Goal: Information Seeking & Learning: Learn about a topic

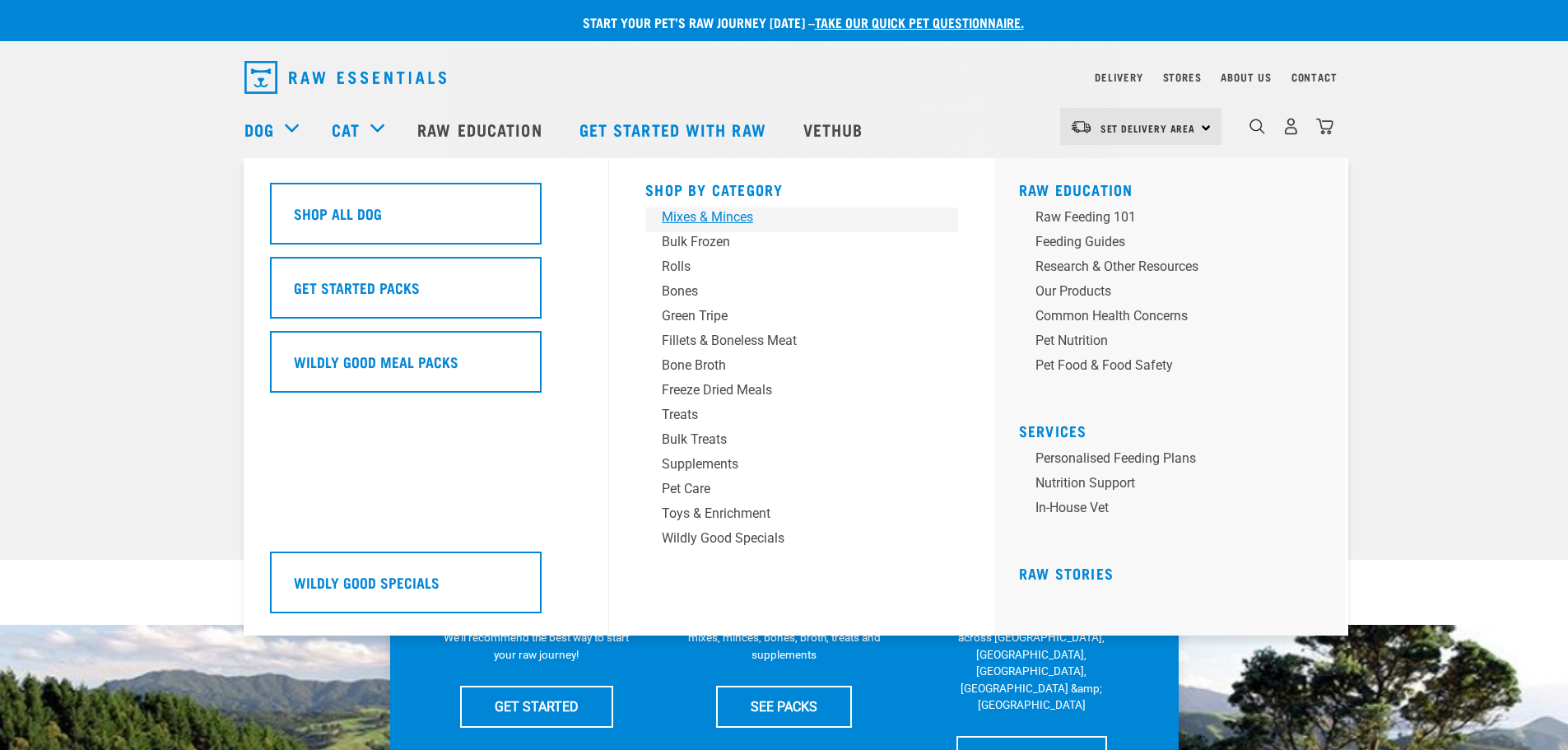
click at [726, 216] on div "Mixes & Minces" at bounding box center [790, 217] width 257 height 20
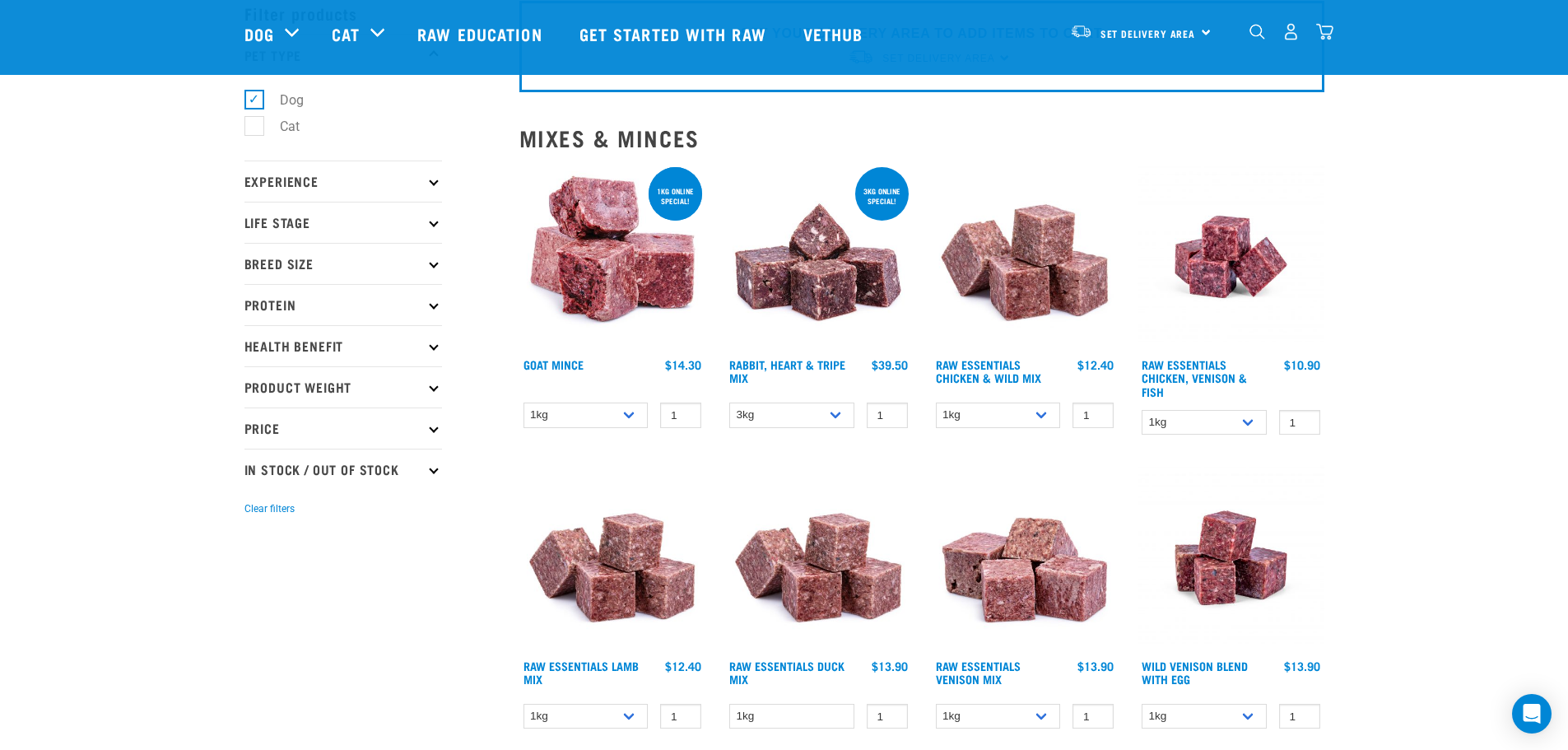
scroll to position [165, 0]
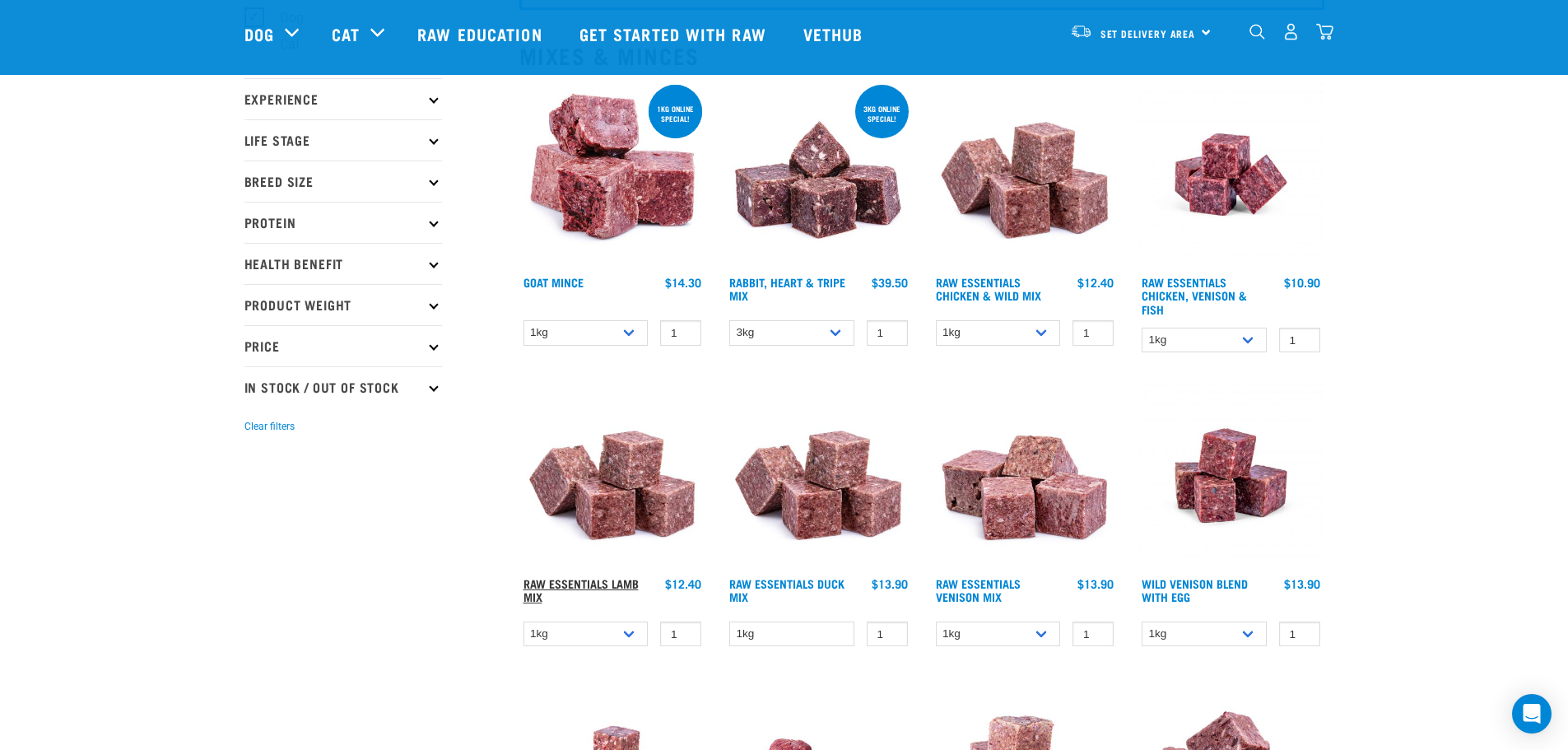
click at [583, 580] on link "Raw Essentials Lamb Mix" at bounding box center [581, 589] width 115 height 19
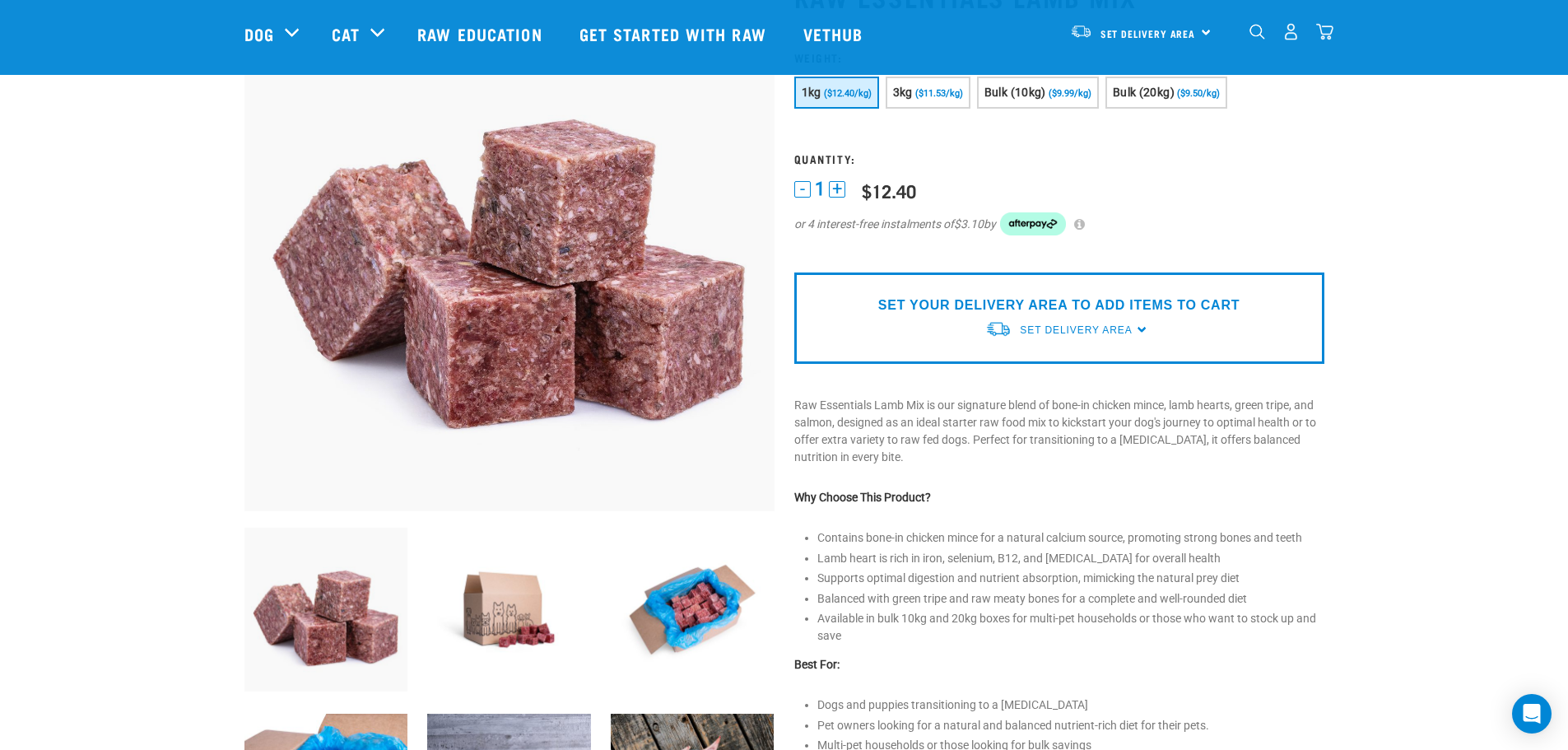
scroll to position [165, 0]
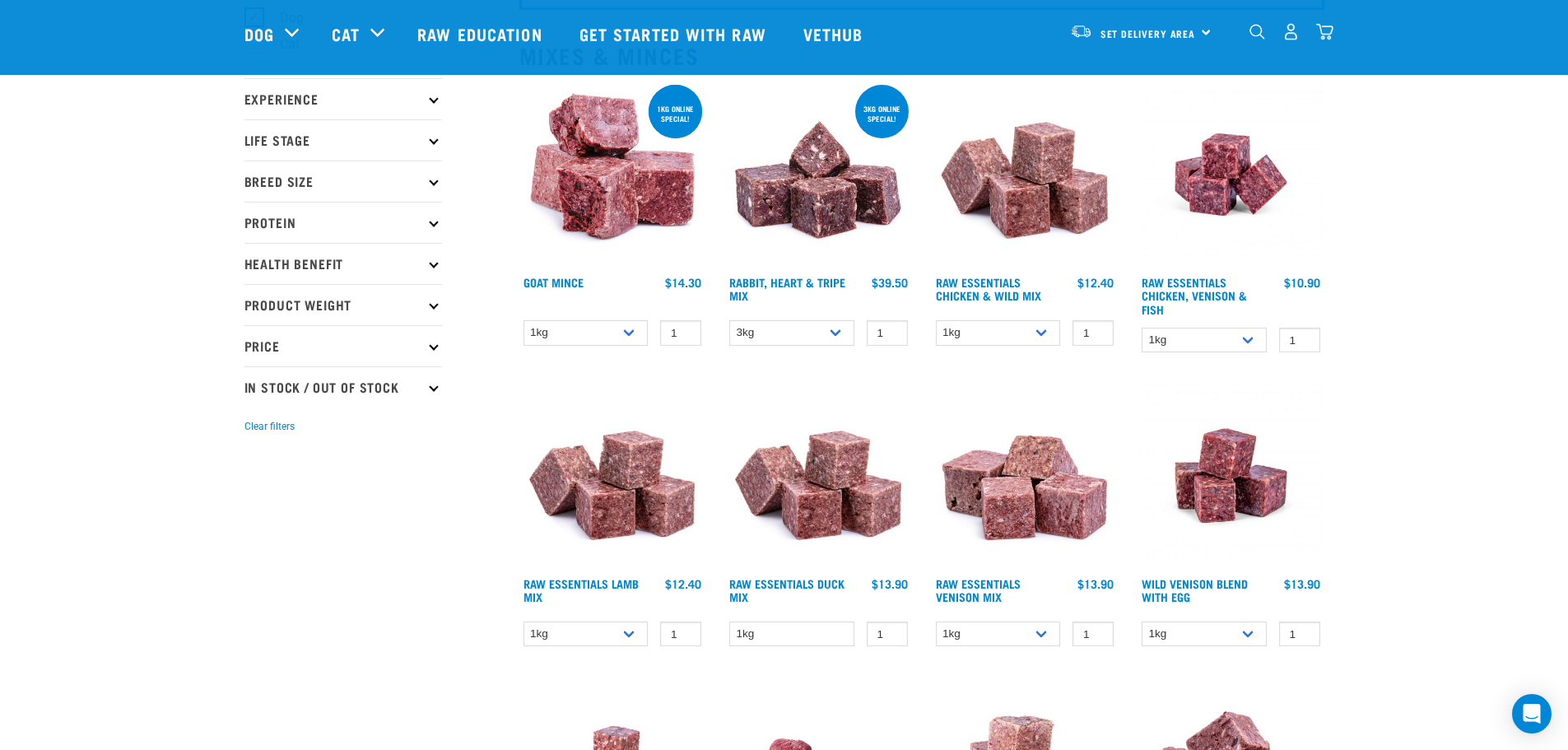
scroll to position [247, 0]
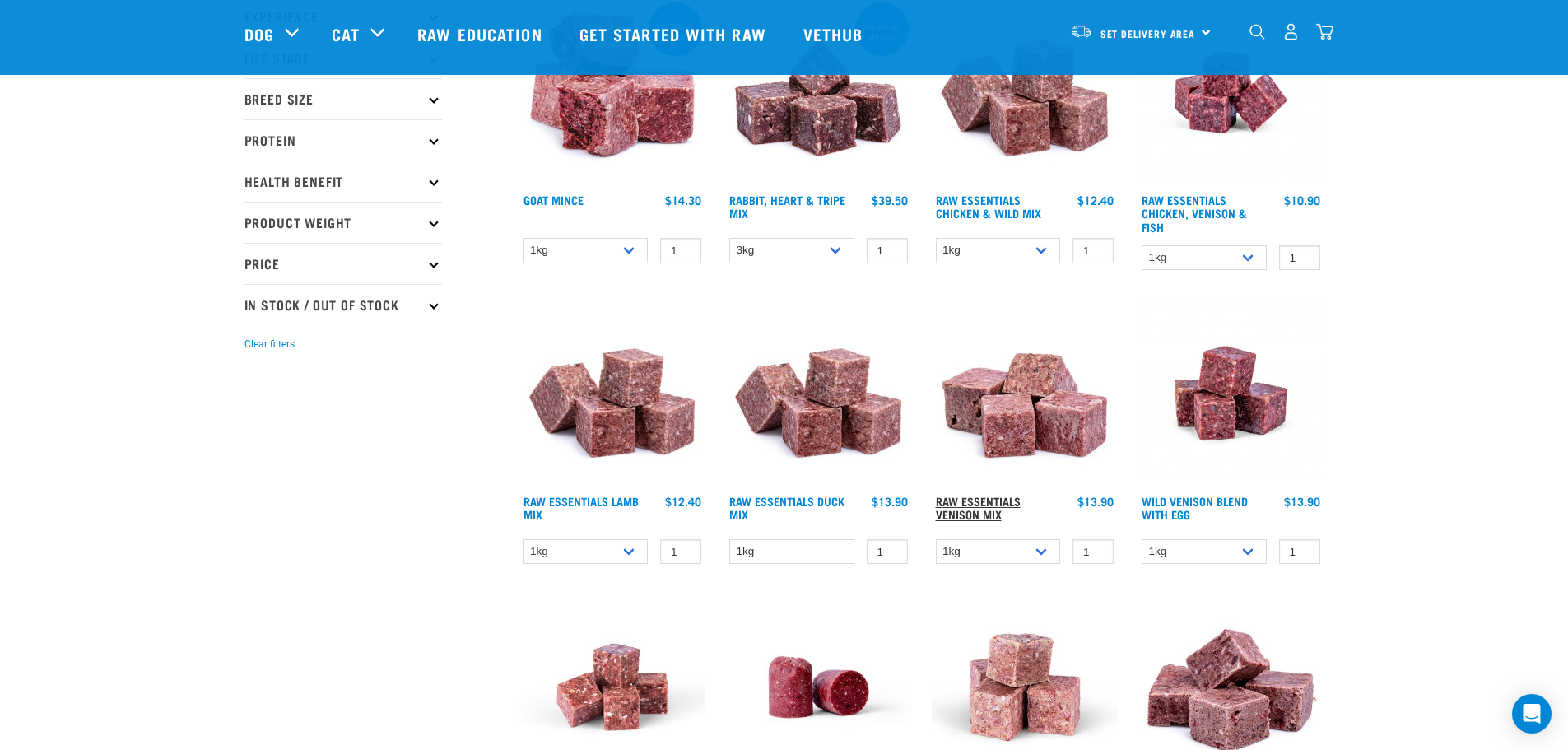
click at [1003, 498] on link "Raw Essentials Venison Mix" at bounding box center [978, 507] width 85 height 19
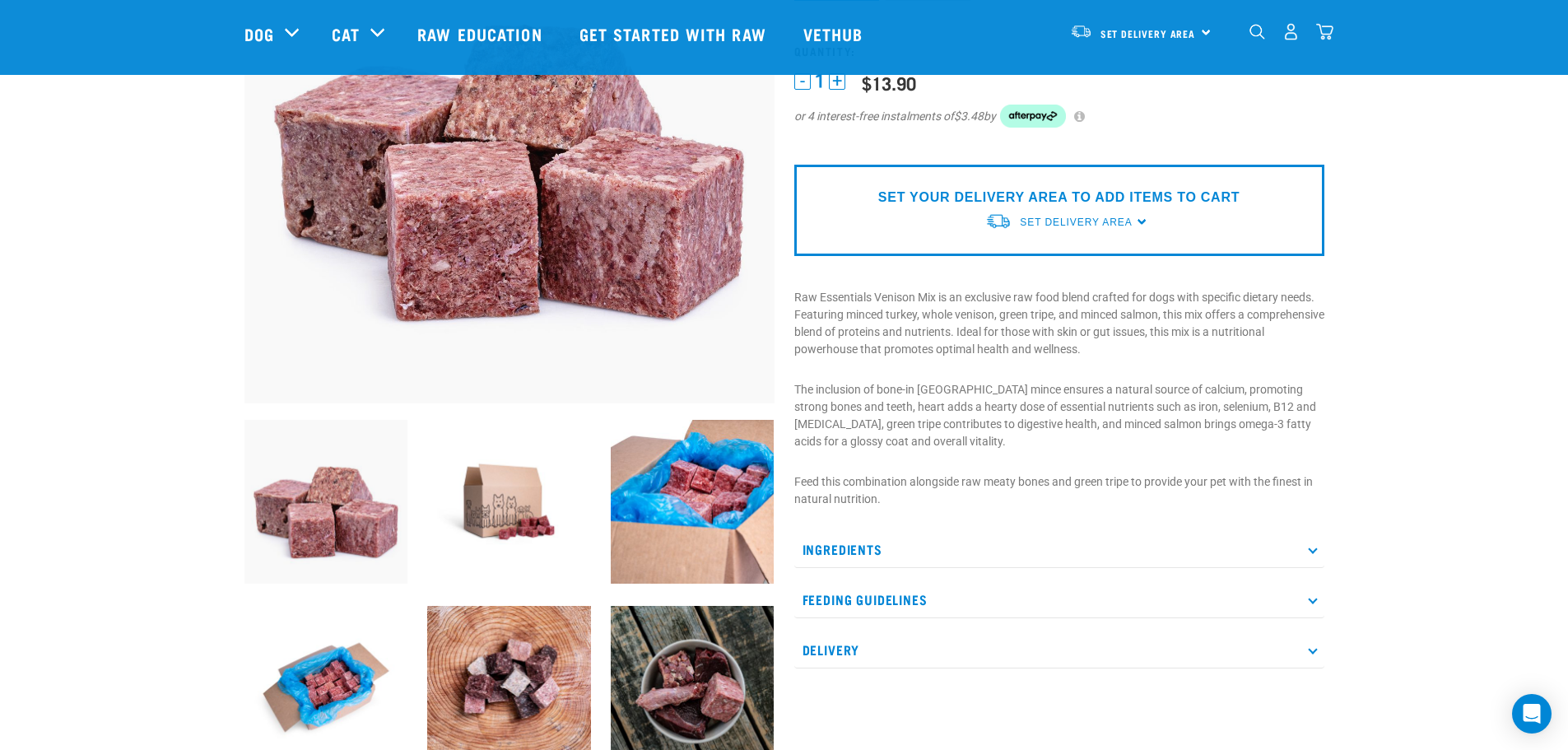
scroll to position [329, 0]
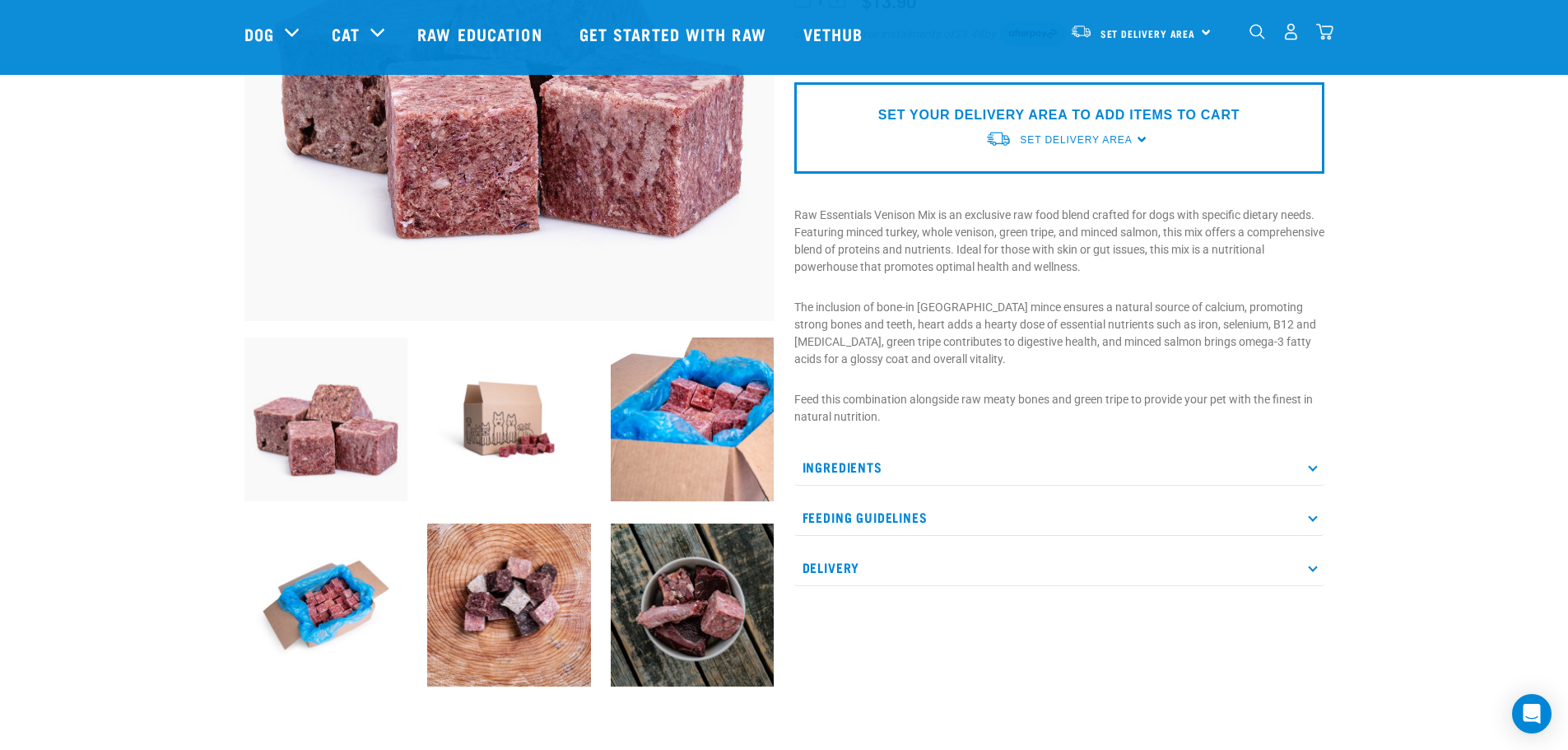
click at [875, 464] on p "Ingredients" at bounding box center [1059, 466] width 530 height 37
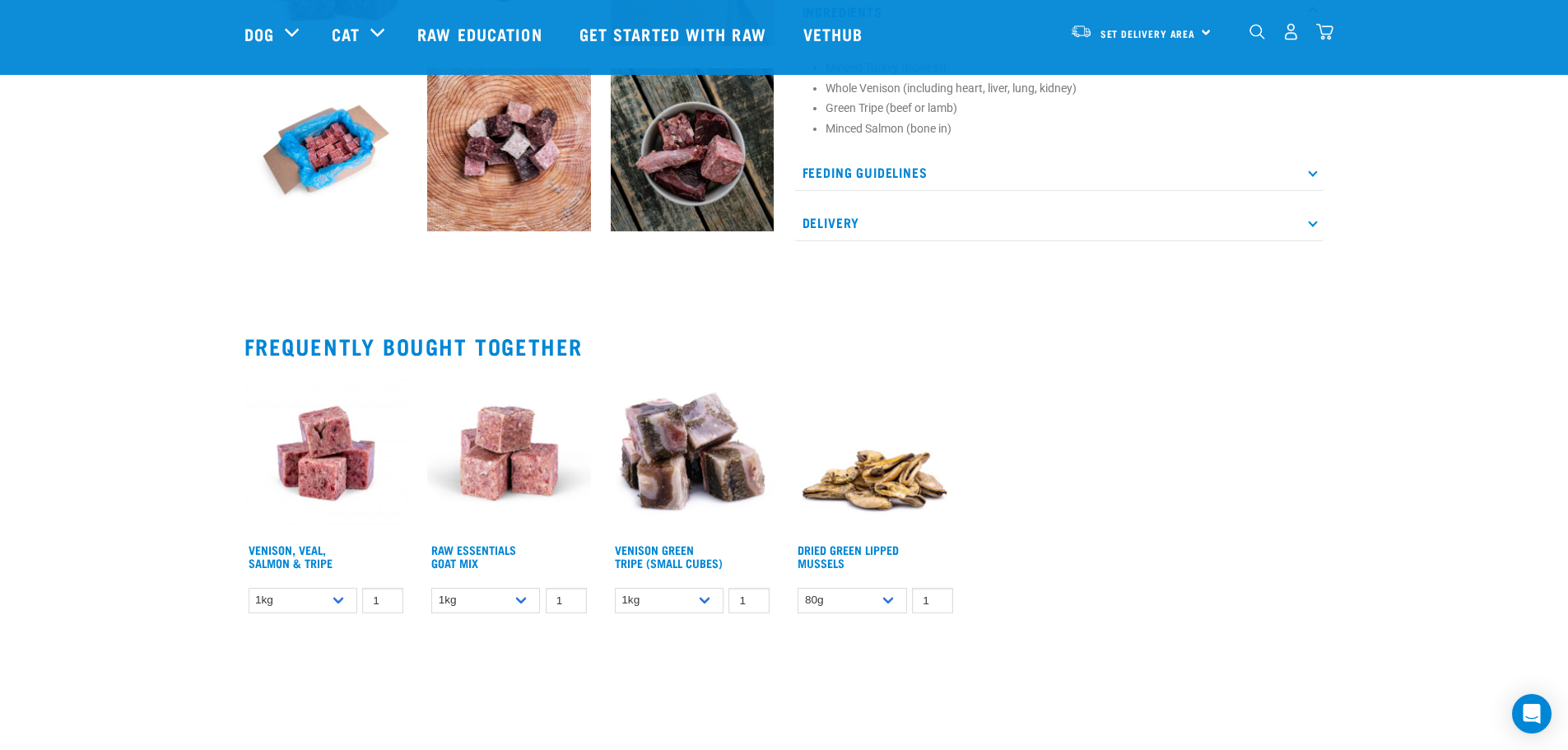
scroll to position [823, 0]
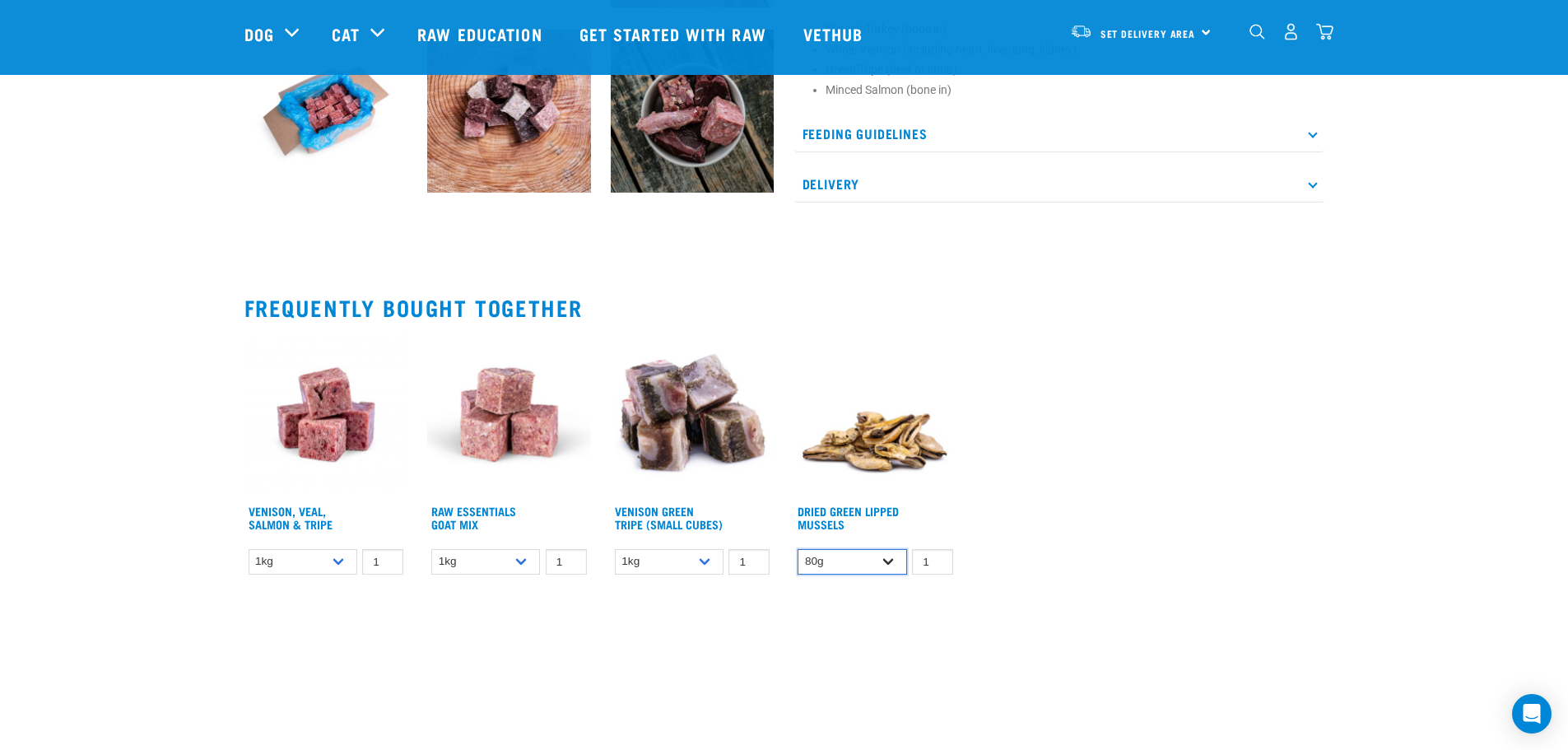
click at [890, 561] on select "80g" at bounding box center [852, 562] width 109 height 26
click at [937, 512] on div "$14.50" at bounding box center [930, 521] width 47 height 33
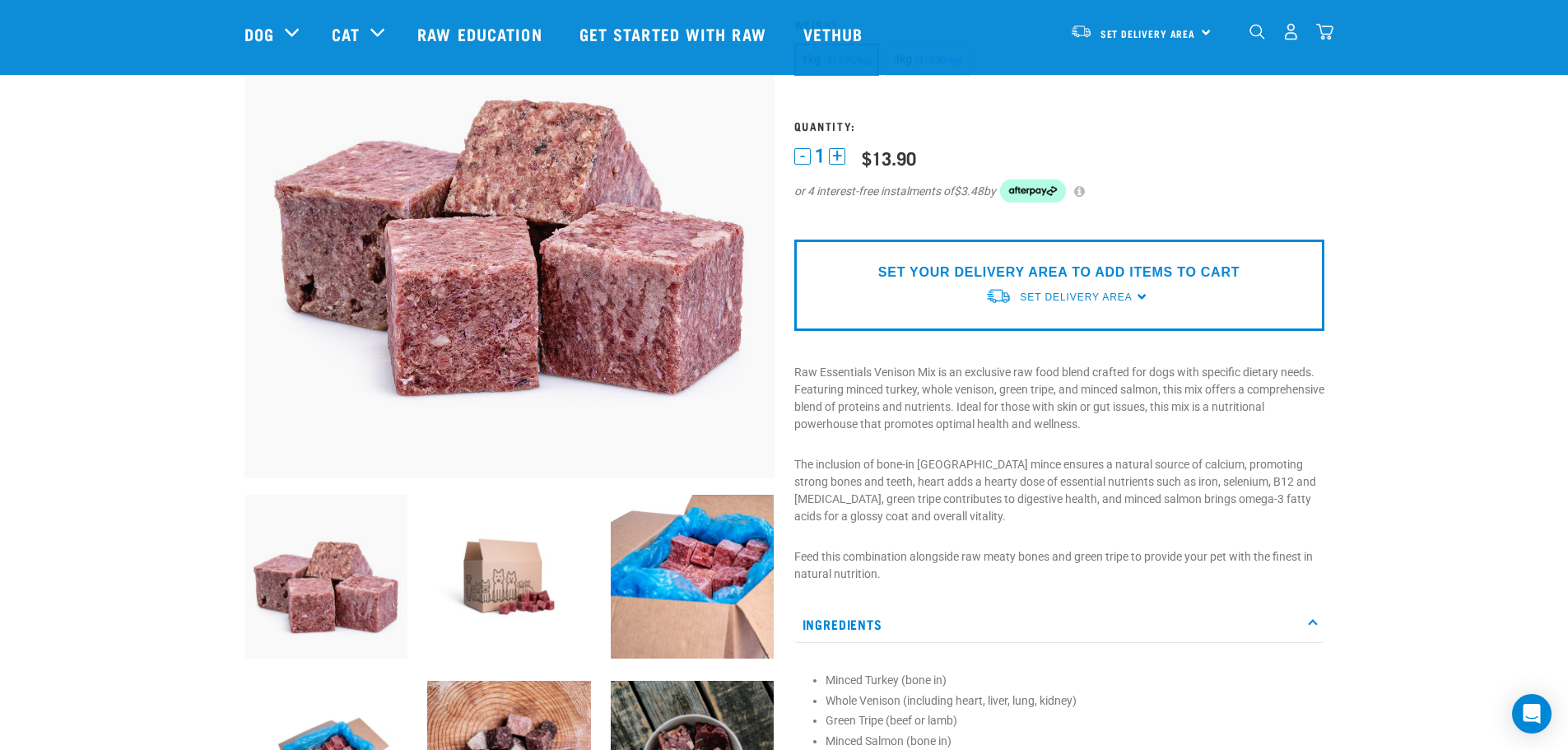
scroll to position [165, 0]
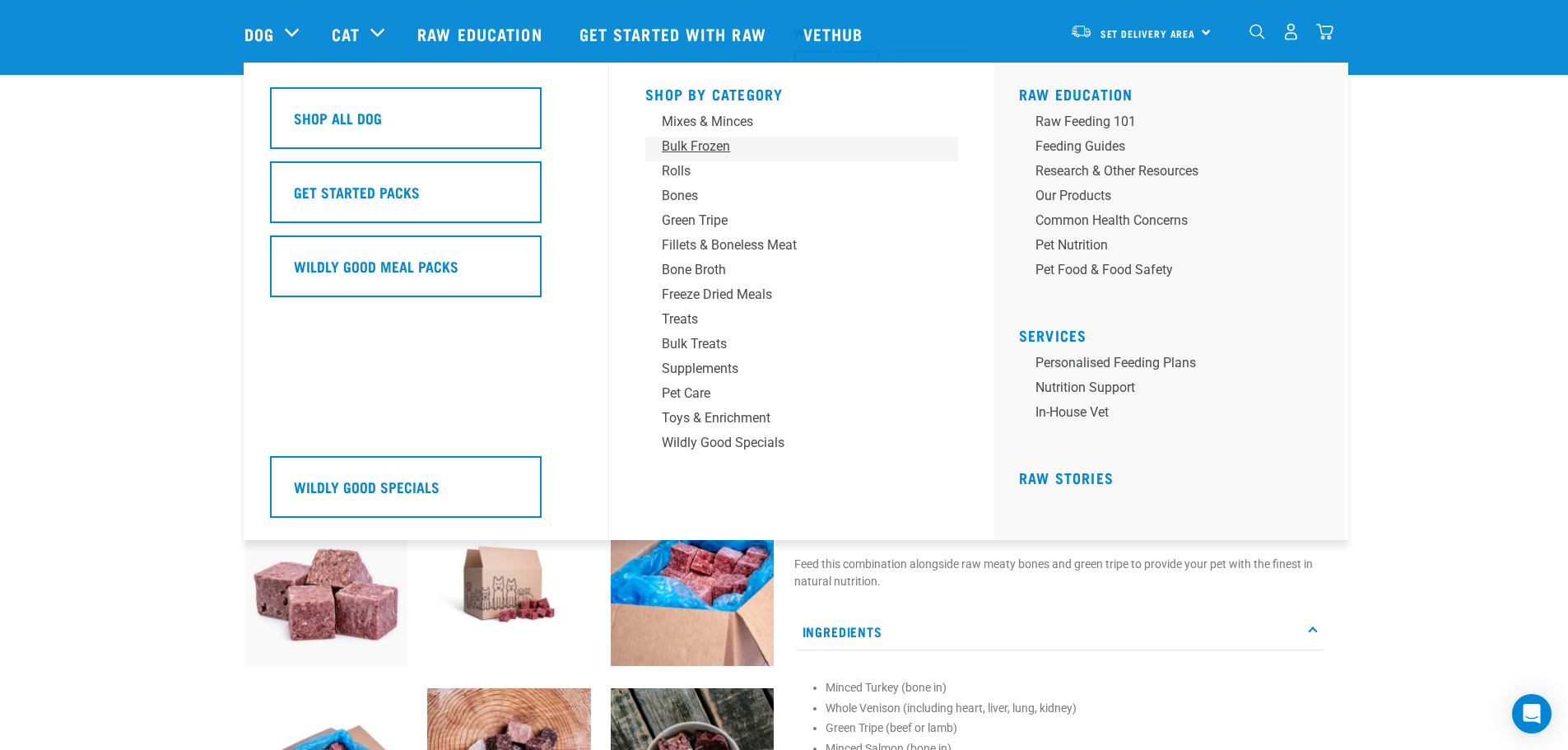
click at [678, 143] on div "Bulk Frozen" at bounding box center [790, 147] width 257 height 20
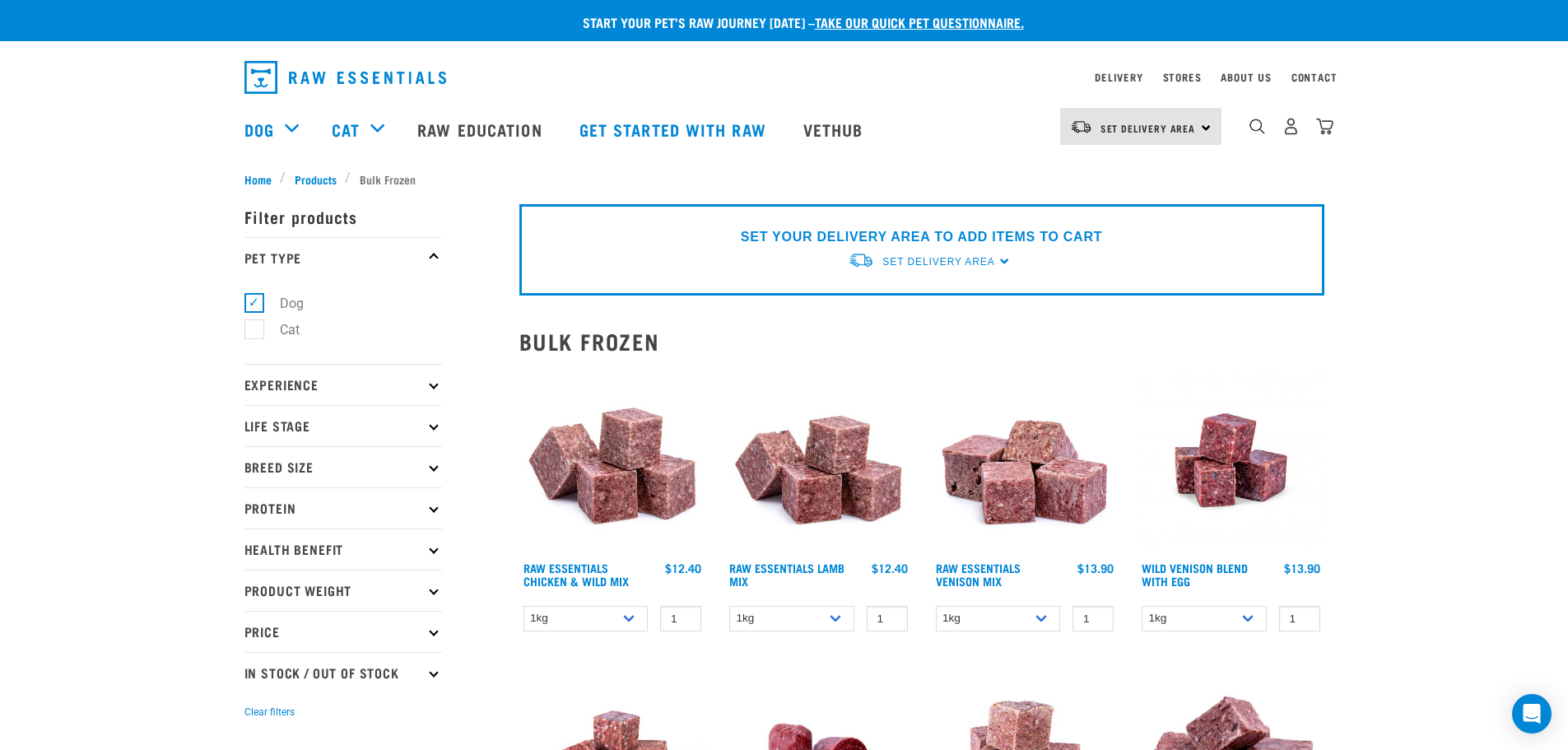
scroll to position [82, 0]
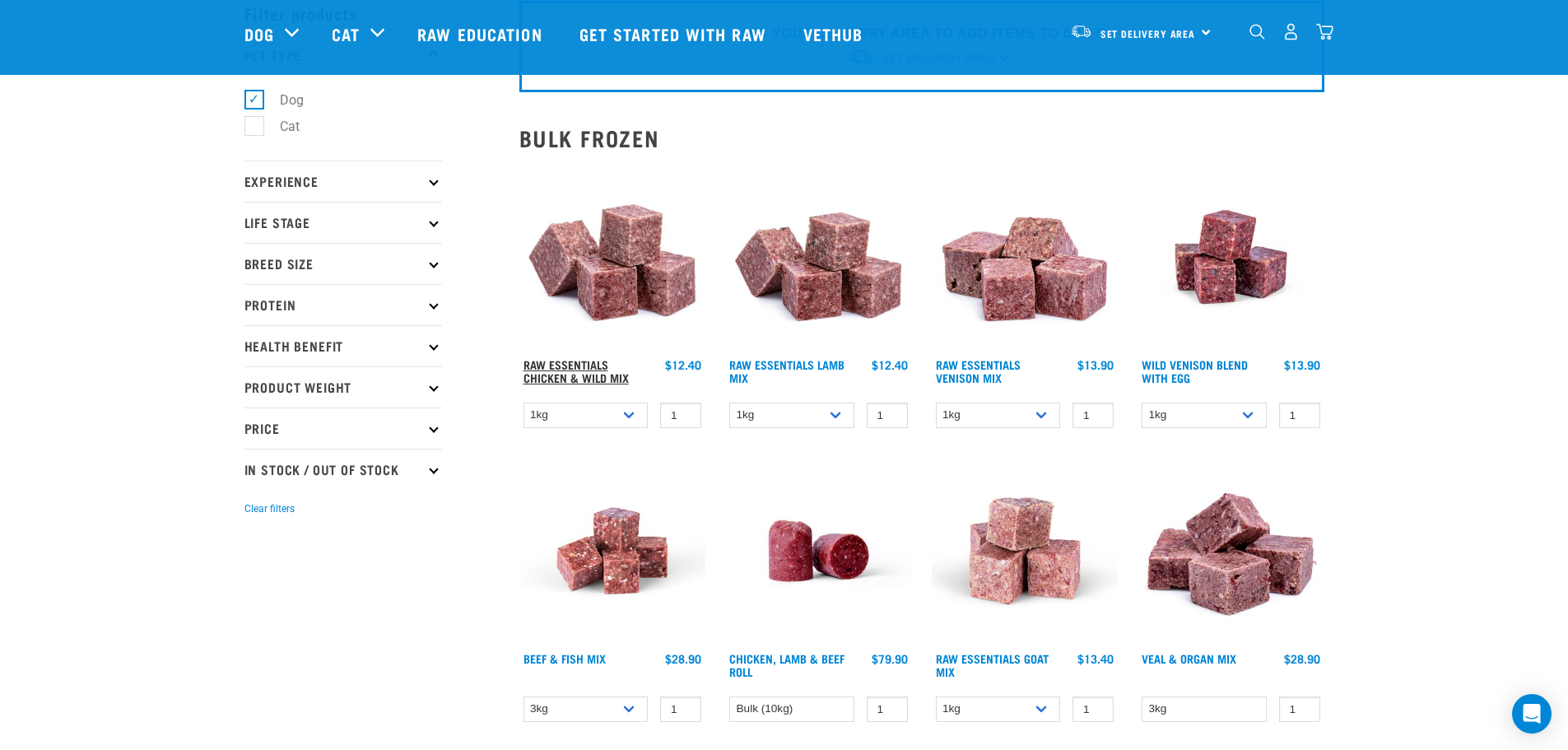
click at [568, 367] on link "Raw Essentials Chicken & Wild Mix" at bounding box center [576, 371] width 106 height 19
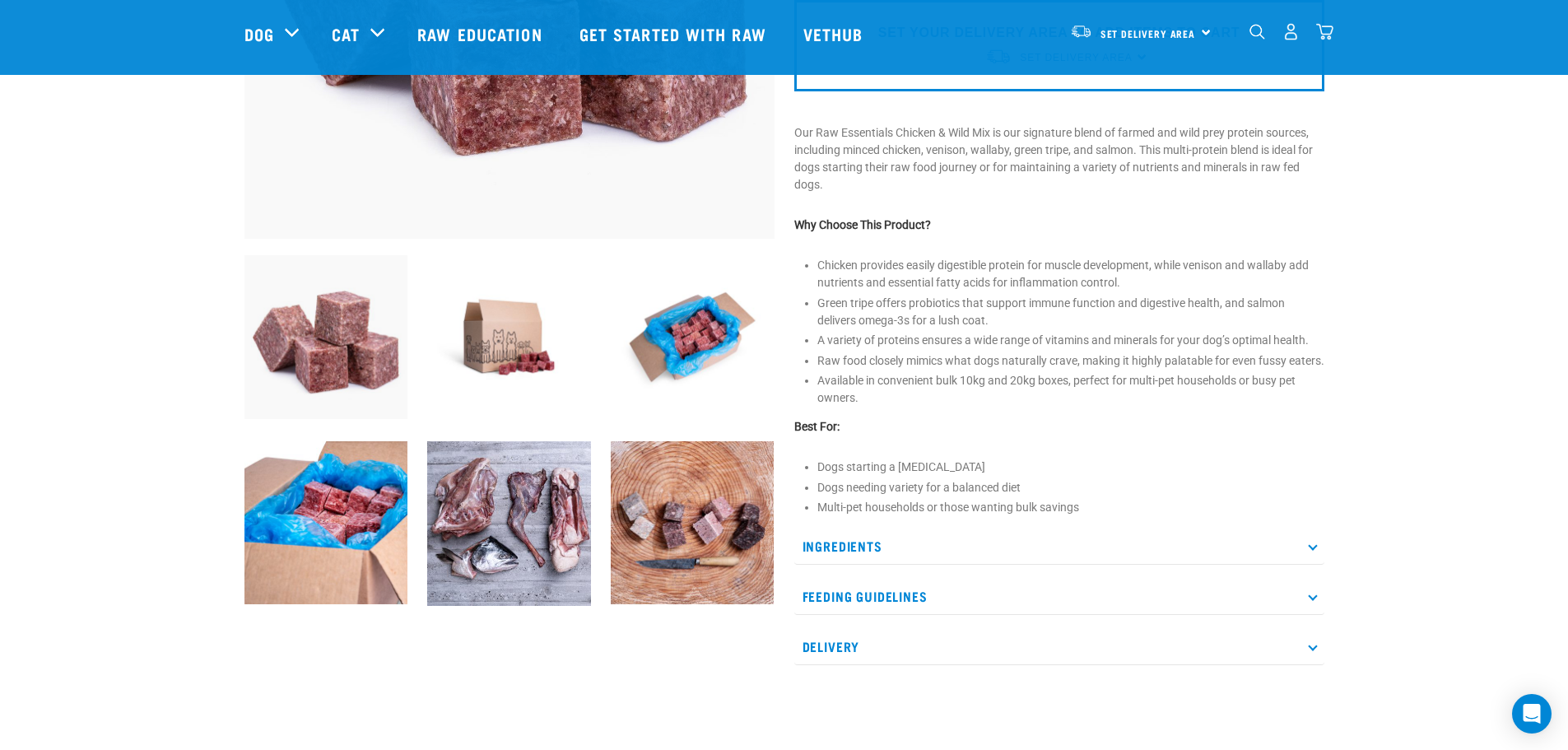
scroll to position [494, 0]
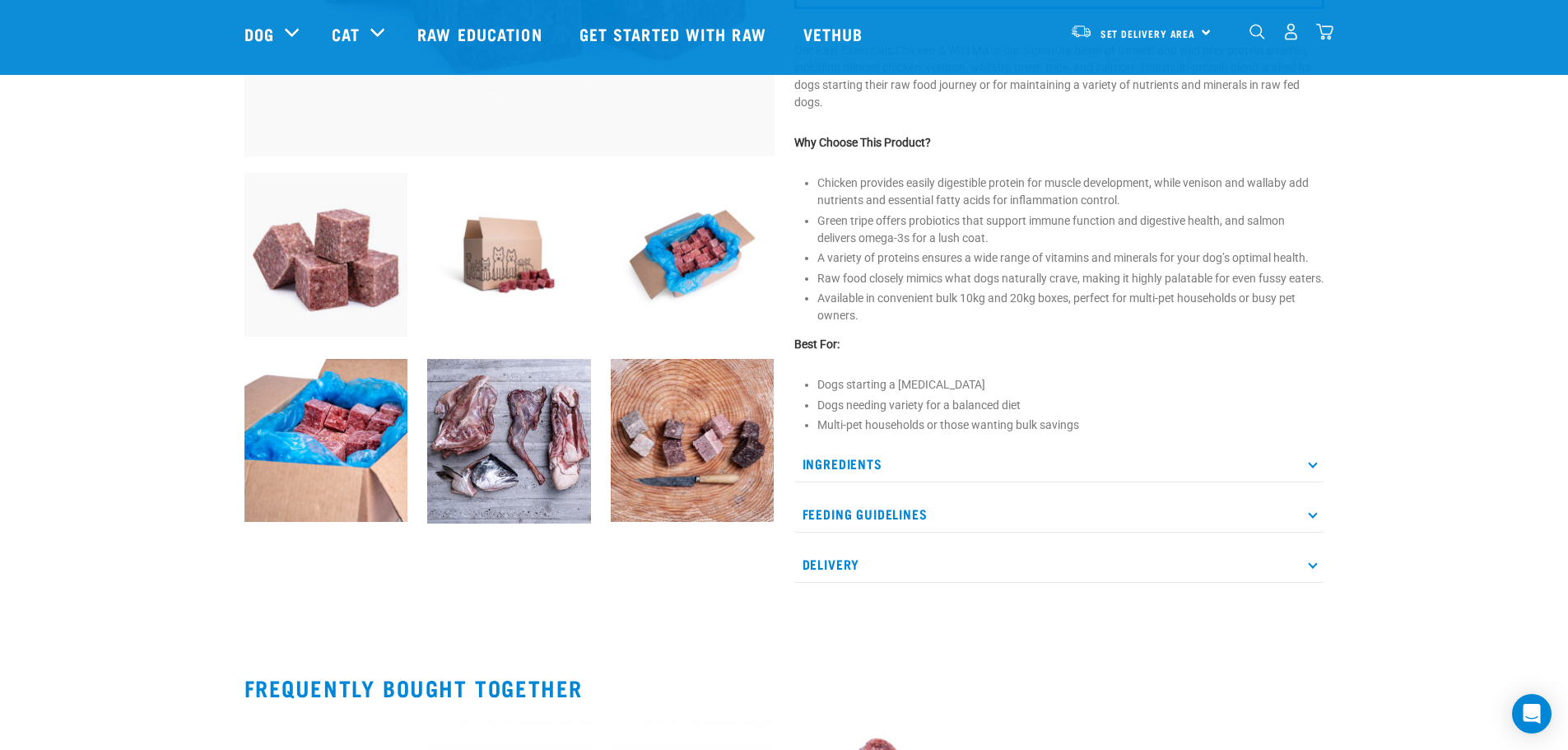
click at [1012, 483] on p "Ingredients" at bounding box center [1059, 464] width 530 height 37
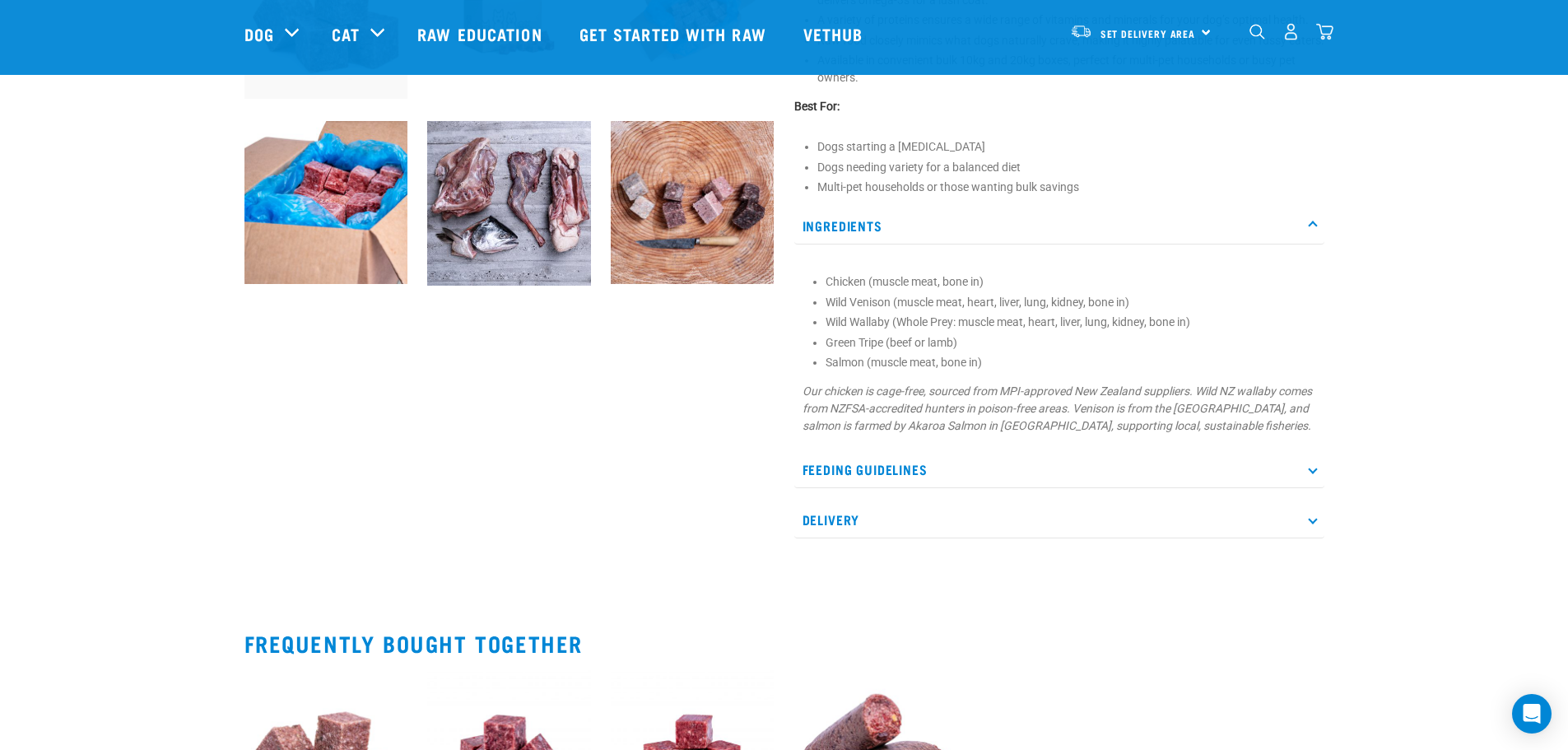
scroll to position [740, 0]
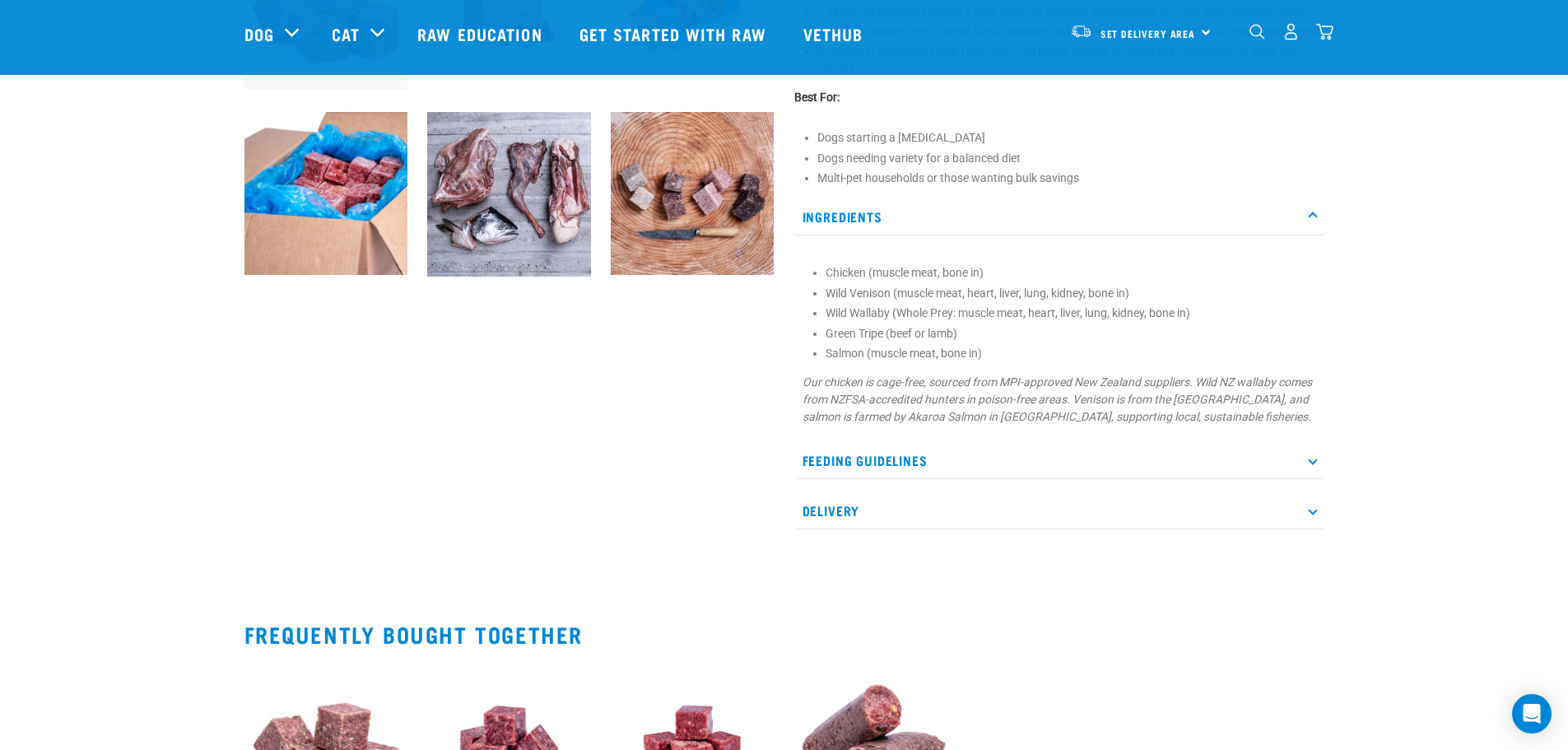
click at [1009, 476] on p "Feeding Guidelines" at bounding box center [1059, 460] width 530 height 37
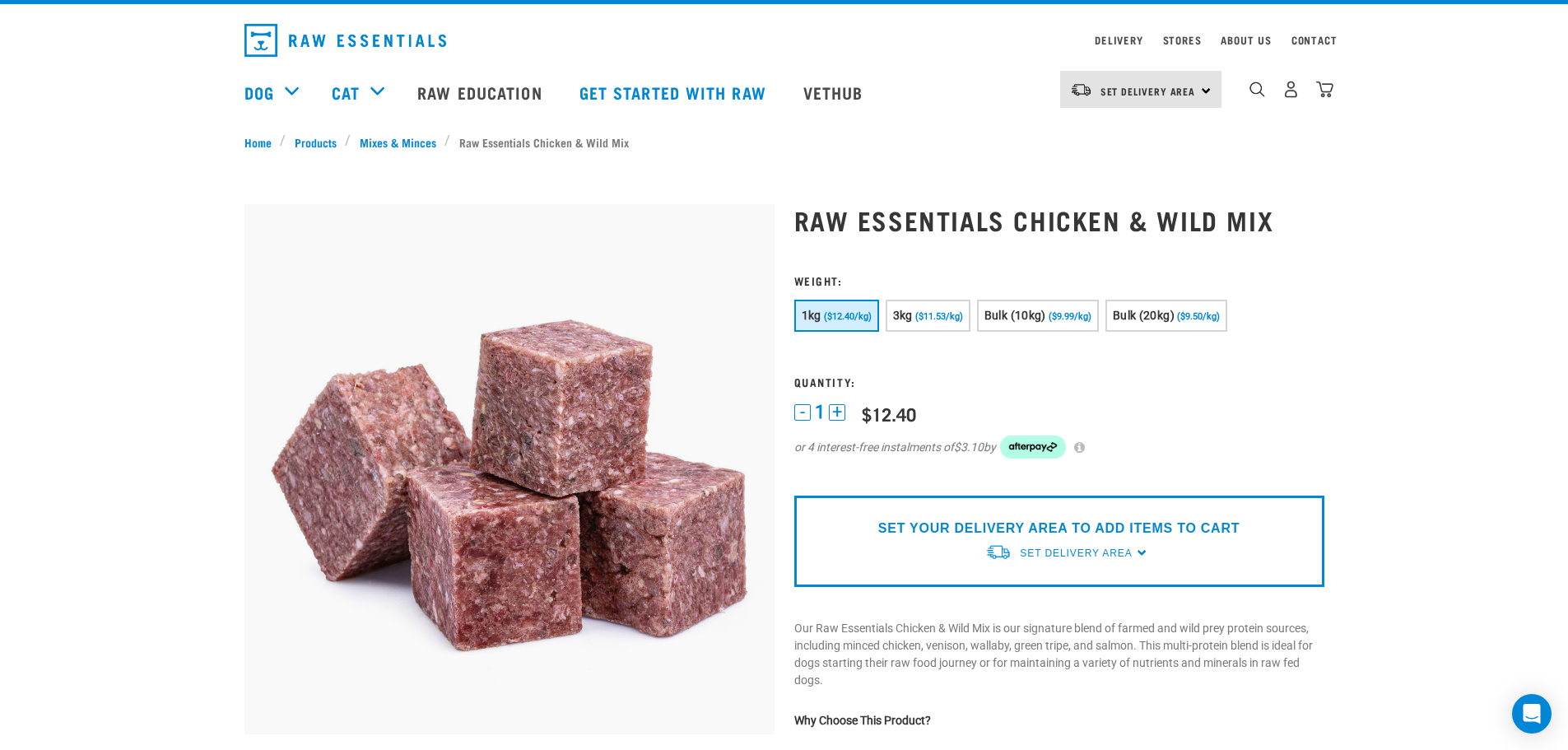
scroll to position [0, 0]
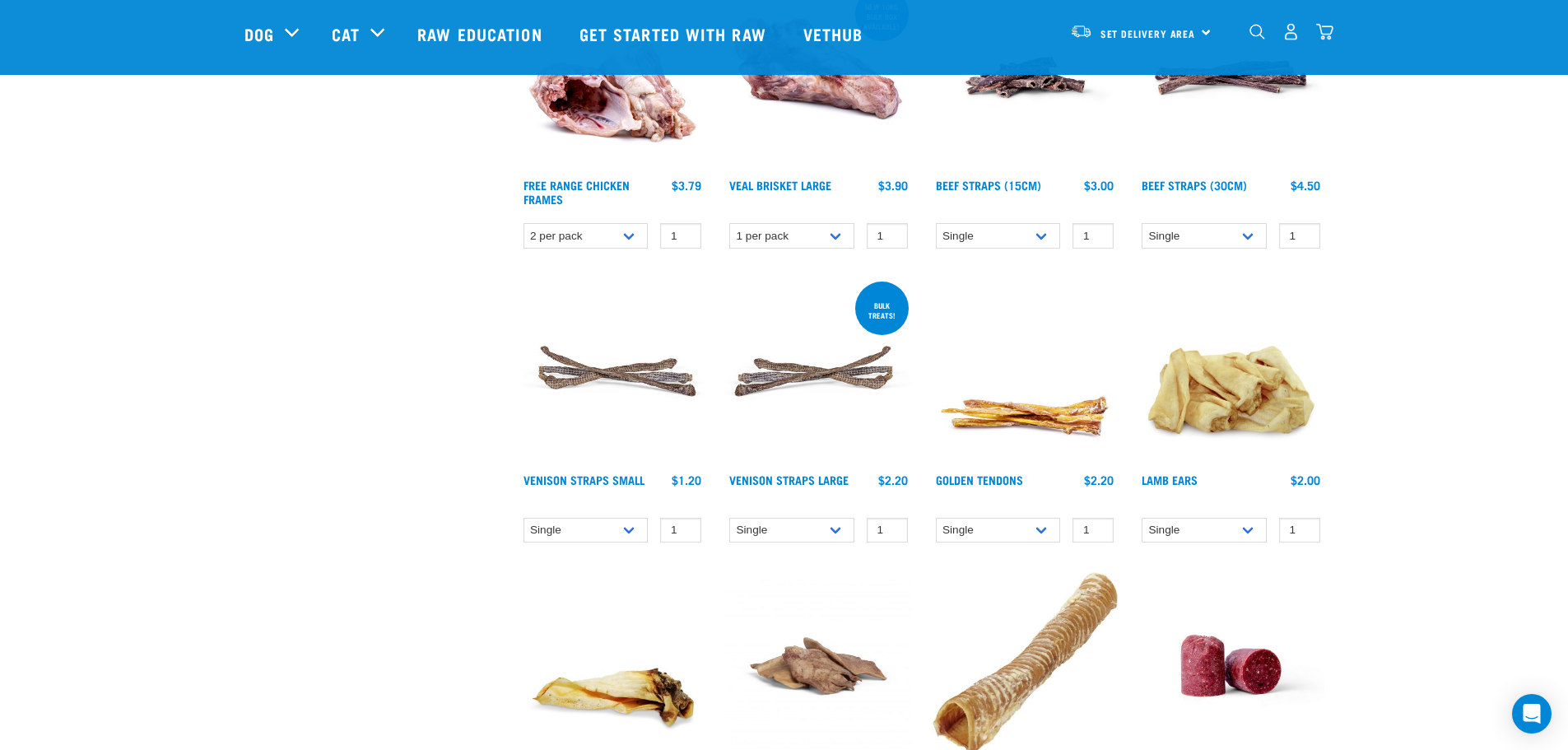
scroll to position [1427, 0]
